Goal: Contribute content: Contribute content

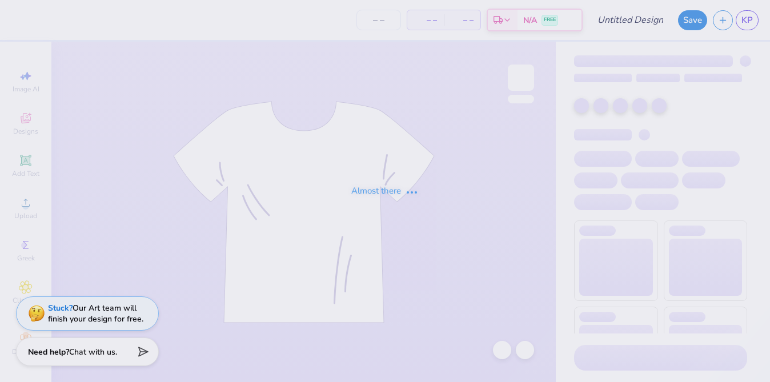
type input "Polaroid Crewneck"
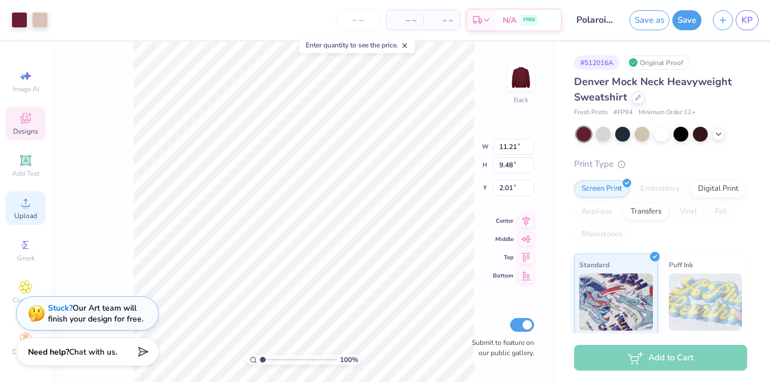
click at [35, 202] on div "Upload" at bounding box center [26, 208] width 40 height 34
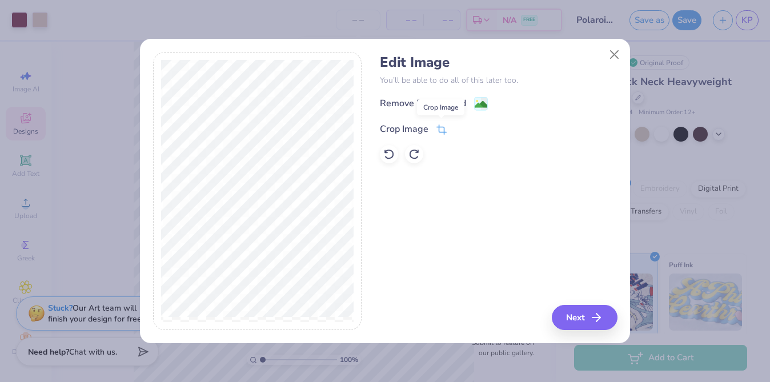
click at [442, 129] on icon at bounding box center [442, 130] width 10 height 10
click at [459, 134] on div at bounding box center [469, 128] width 29 height 14
click at [463, 129] on icon at bounding box center [461, 128] width 7 height 7
click at [590, 314] on button "Next" at bounding box center [587, 317] width 66 height 25
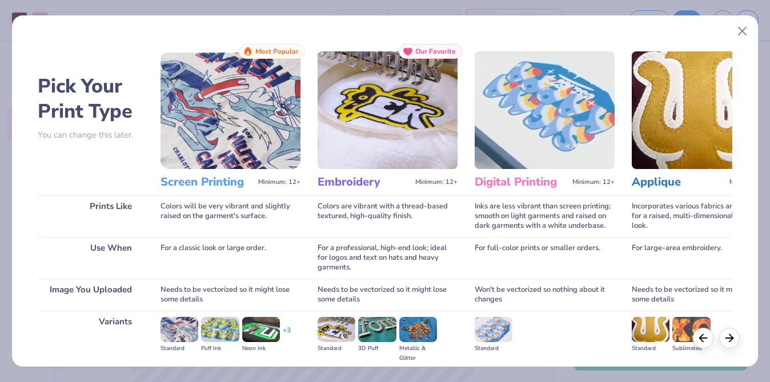
click at [274, 115] on img at bounding box center [231, 110] width 140 height 118
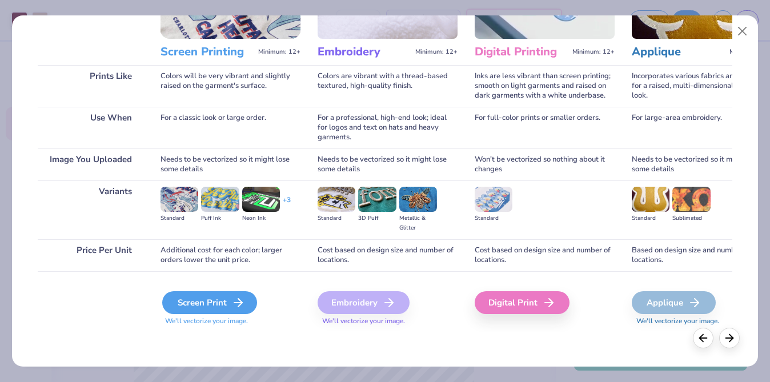
click at [237, 312] on div "Screen Print" at bounding box center [209, 302] width 95 height 23
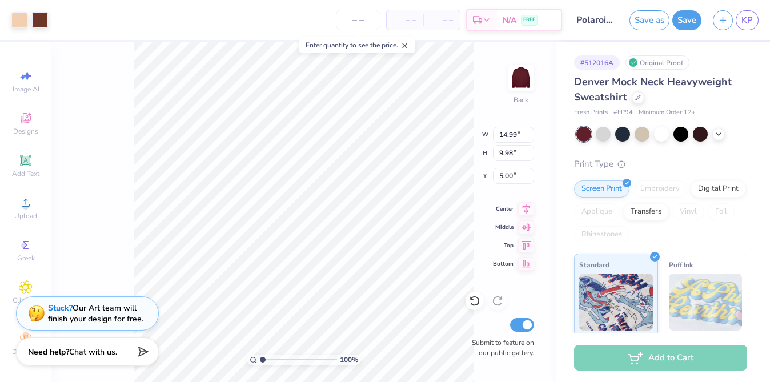
type input "11.21"
type input "9.48"
type input "2.01"
type input "14.61"
type input "0.42"
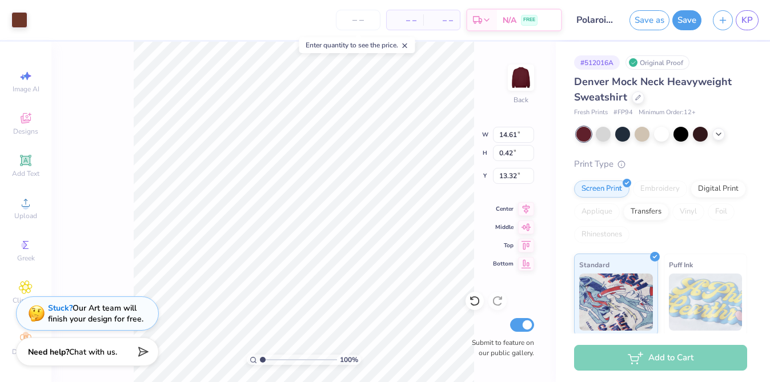
type input "13.32"
click at [21, 19] on div at bounding box center [19, 19] width 16 height 16
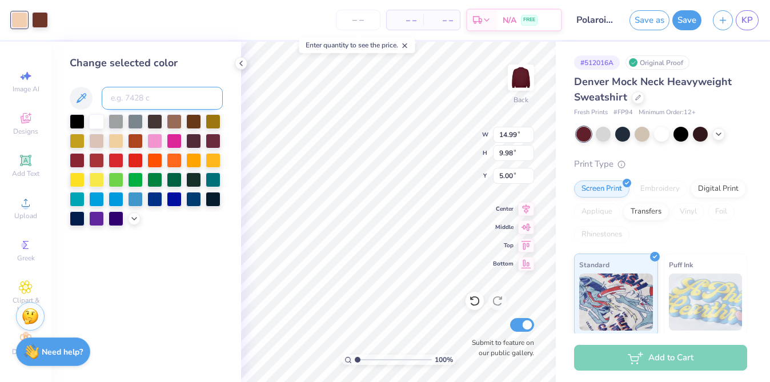
click at [146, 99] on input at bounding box center [162, 98] width 121 height 23
type input "4755"
click at [40, 15] on div at bounding box center [40, 19] width 16 height 16
click at [142, 96] on input at bounding box center [162, 98] width 121 height 23
type input "4755"
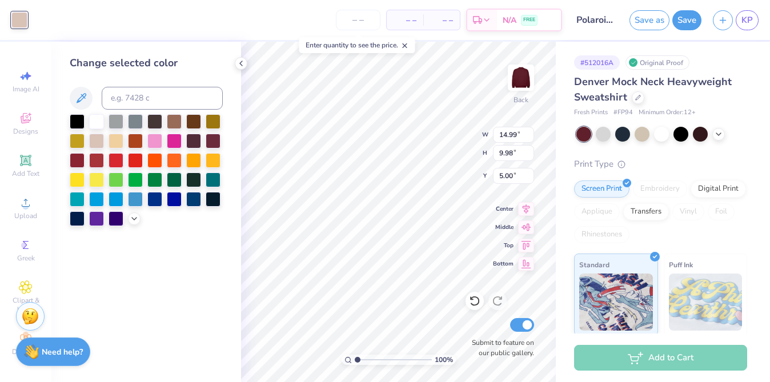
type input "8.06"
type input "5.37"
type input "9.62"
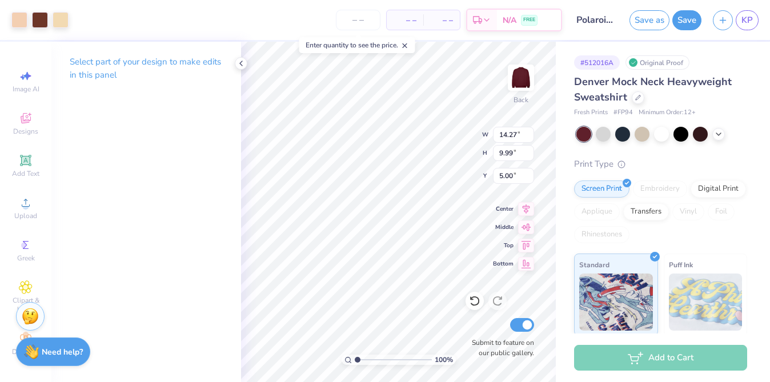
type input "14.27"
type input "9.99"
type input "5.00"
type input "10.07"
type input "7.05"
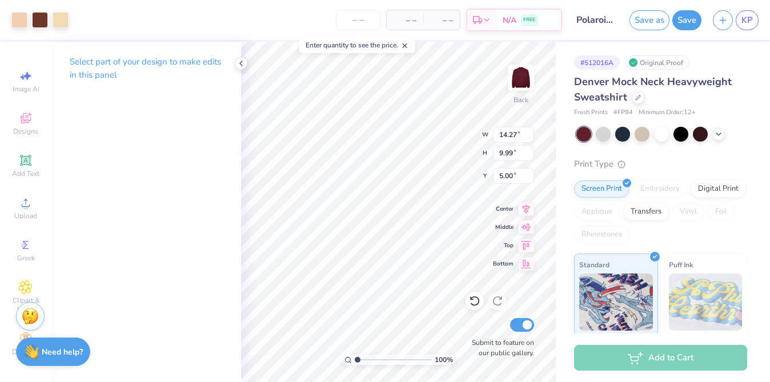
type input "7.94"
type input "12.89"
type input "8.32"
type input "6.68"
